Goal: Task Accomplishment & Management: Use online tool/utility

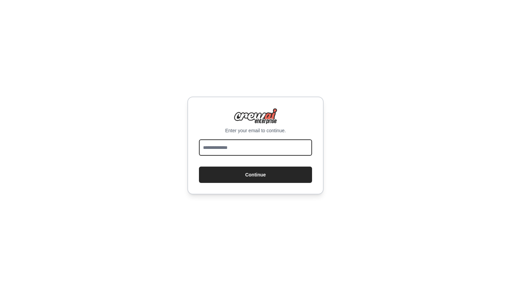
click at [239, 146] on input "email" at bounding box center [255, 148] width 113 height 16
type input "**********"
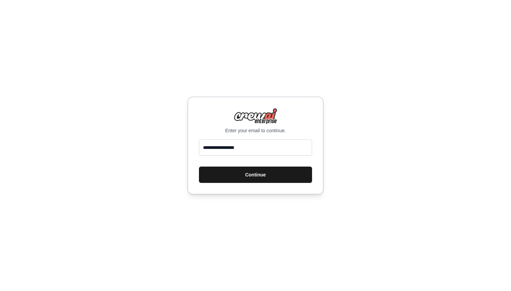
click at [241, 177] on button "Continue" at bounding box center [255, 175] width 113 height 16
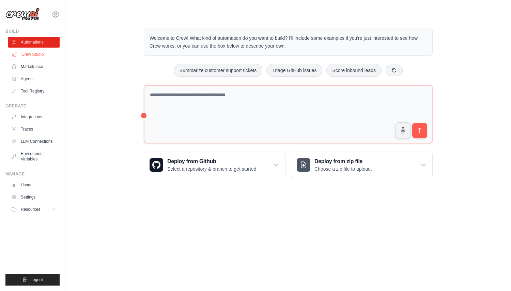
click at [29, 53] on link "Crew Studio" at bounding box center [34, 54] width 51 height 11
click at [29, 68] on link "Marketplace" at bounding box center [34, 66] width 51 height 11
click at [30, 82] on link "Agents" at bounding box center [34, 79] width 51 height 11
click at [32, 97] on ul "Build Automations Crew Studio Marketplace Agents" at bounding box center [32, 157] width 54 height 257
click at [32, 94] on link "Tool Registry" at bounding box center [34, 91] width 51 height 11
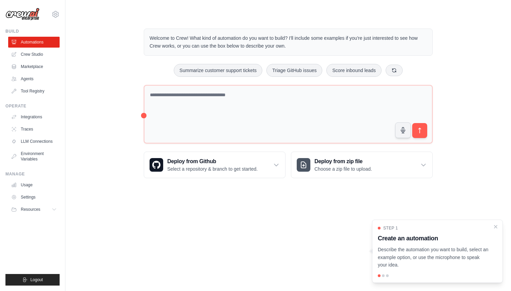
click at [383, 275] on div at bounding box center [383, 276] width 3 height 3
click at [383, 277] on div at bounding box center [383, 276] width 3 height 3
click at [387, 277] on div at bounding box center [387, 276] width 3 height 3
click at [496, 227] on icon "Close walkthrough" at bounding box center [495, 226] width 3 height 3
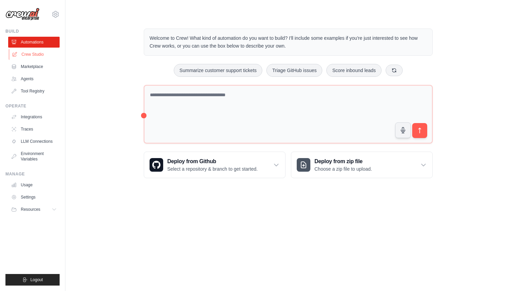
click at [38, 55] on link "Crew Studio" at bounding box center [34, 54] width 51 height 11
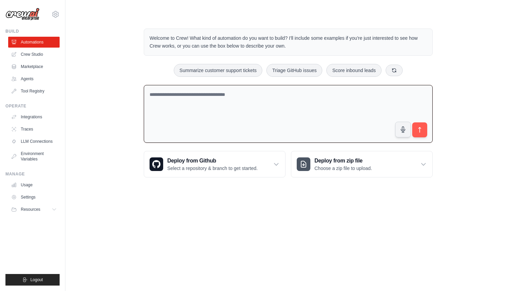
click at [145, 115] on textarea at bounding box center [288, 114] width 289 height 58
click at [151, 114] on textarea at bounding box center [288, 114] width 289 height 58
click at [124, 110] on div "Welcome to Crew! What kind of automation do you want to build? I'll include som…" at bounding box center [287, 103] width 423 height 171
click at [112, 126] on div "Welcome to Crew! What kind of automation do you want to build? I'll include som…" at bounding box center [287, 103] width 423 height 171
click at [41, 51] on link "Crew Studio" at bounding box center [34, 54] width 51 height 11
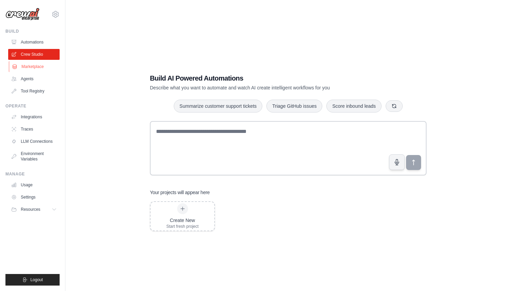
click at [39, 66] on link "Marketplace" at bounding box center [34, 66] width 51 height 11
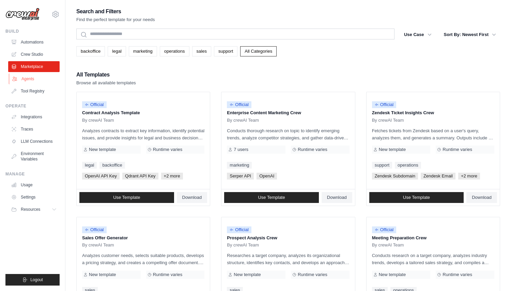
click at [39, 80] on link "Agents" at bounding box center [34, 79] width 51 height 11
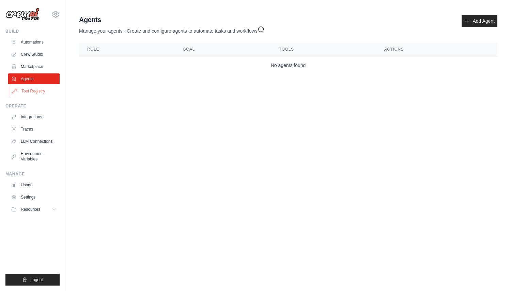
click at [39, 87] on link "Tool Registry" at bounding box center [34, 91] width 51 height 11
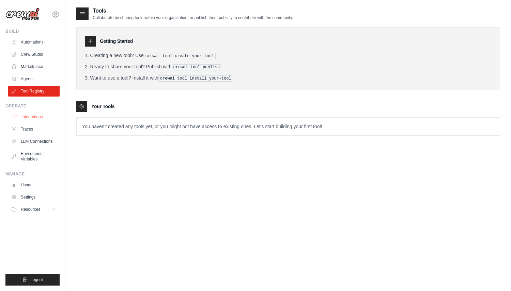
click at [33, 121] on link "Integrations" at bounding box center [34, 117] width 51 height 11
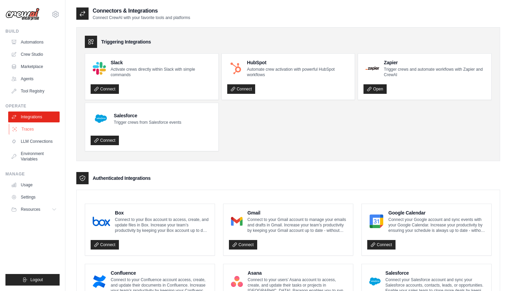
click at [36, 127] on link "Traces" at bounding box center [34, 129] width 51 height 11
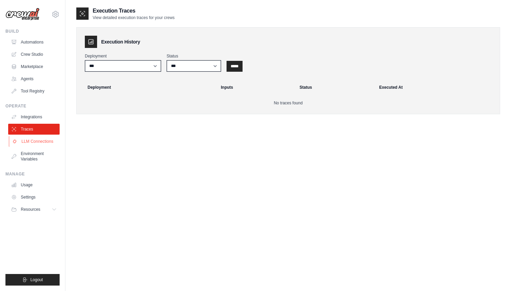
click at [32, 141] on link "LLM Connections" at bounding box center [34, 141] width 51 height 11
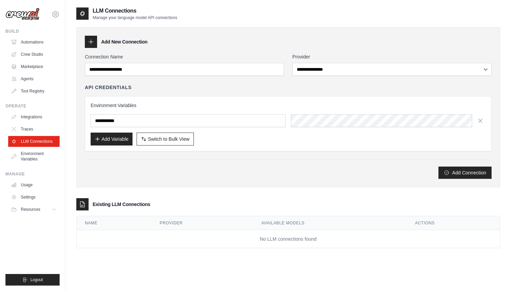
click at [22, 240] on ul "Build Automations Crew Studio Marketplace Agents" at bounding box center [32, 157] width 54 height 257
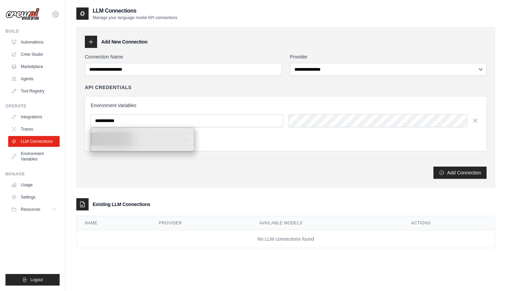
click at [294, 43] on div "Add New Connection" at bounding box center [285, 42] width 401 height 12
